Goal: Browse casually

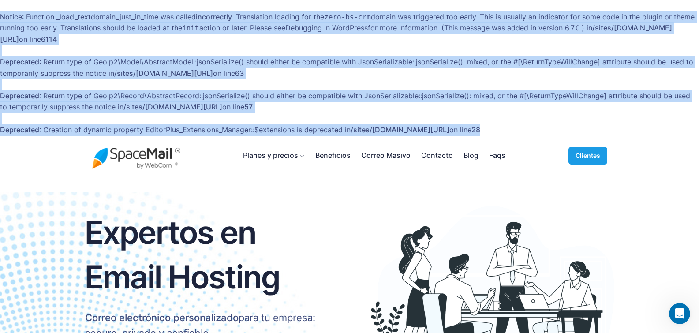
drag, startPoint x: 135, startPoint y: 140, endPoint x: 0, endPoint y: 14, distance: 185.0
copy body "Notice : Function _load_textdomain_just_in_time was called incorrectly . Transl…"
